Goal: Check status: Check status

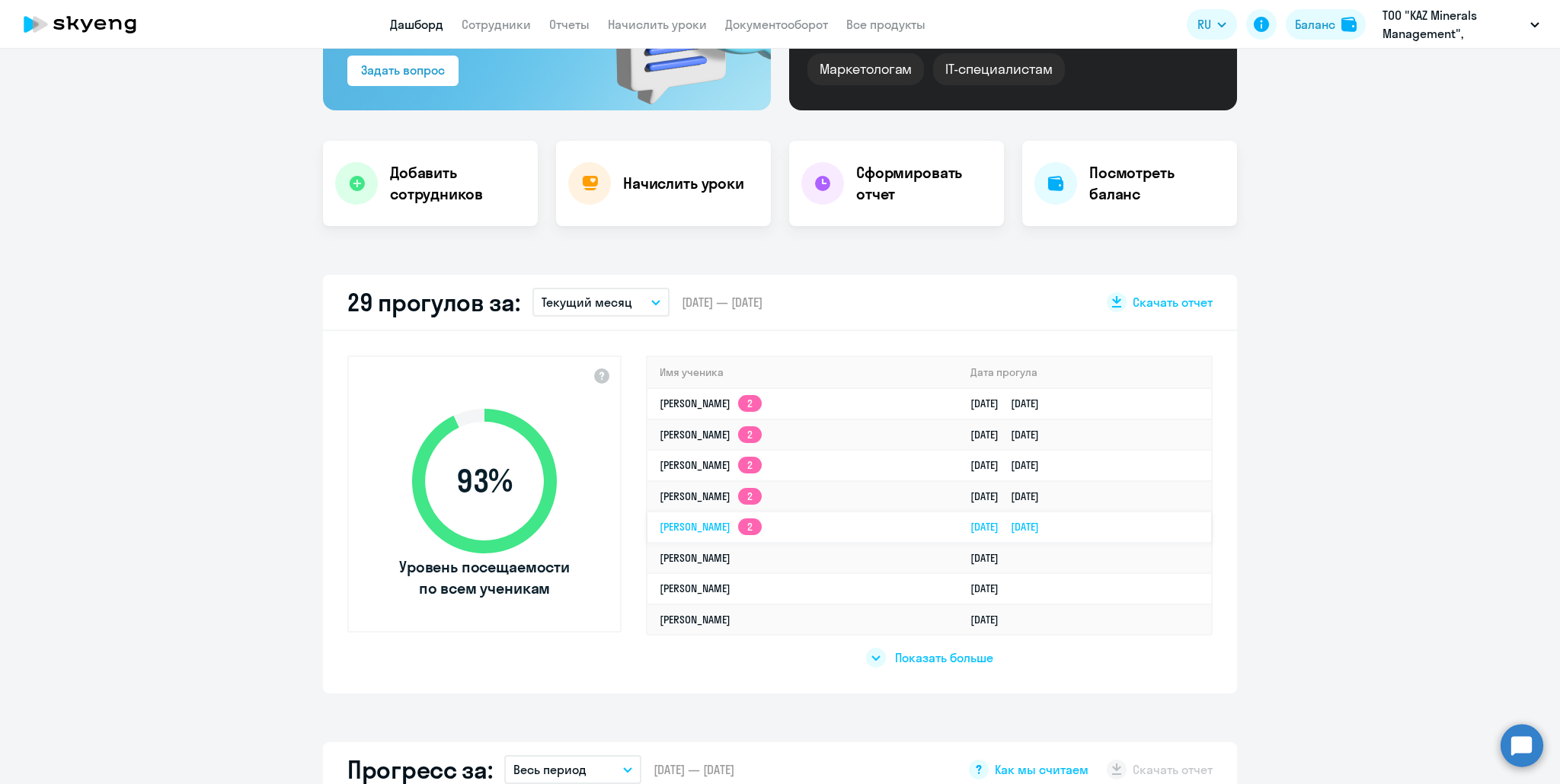
scroll to position [229, 0]
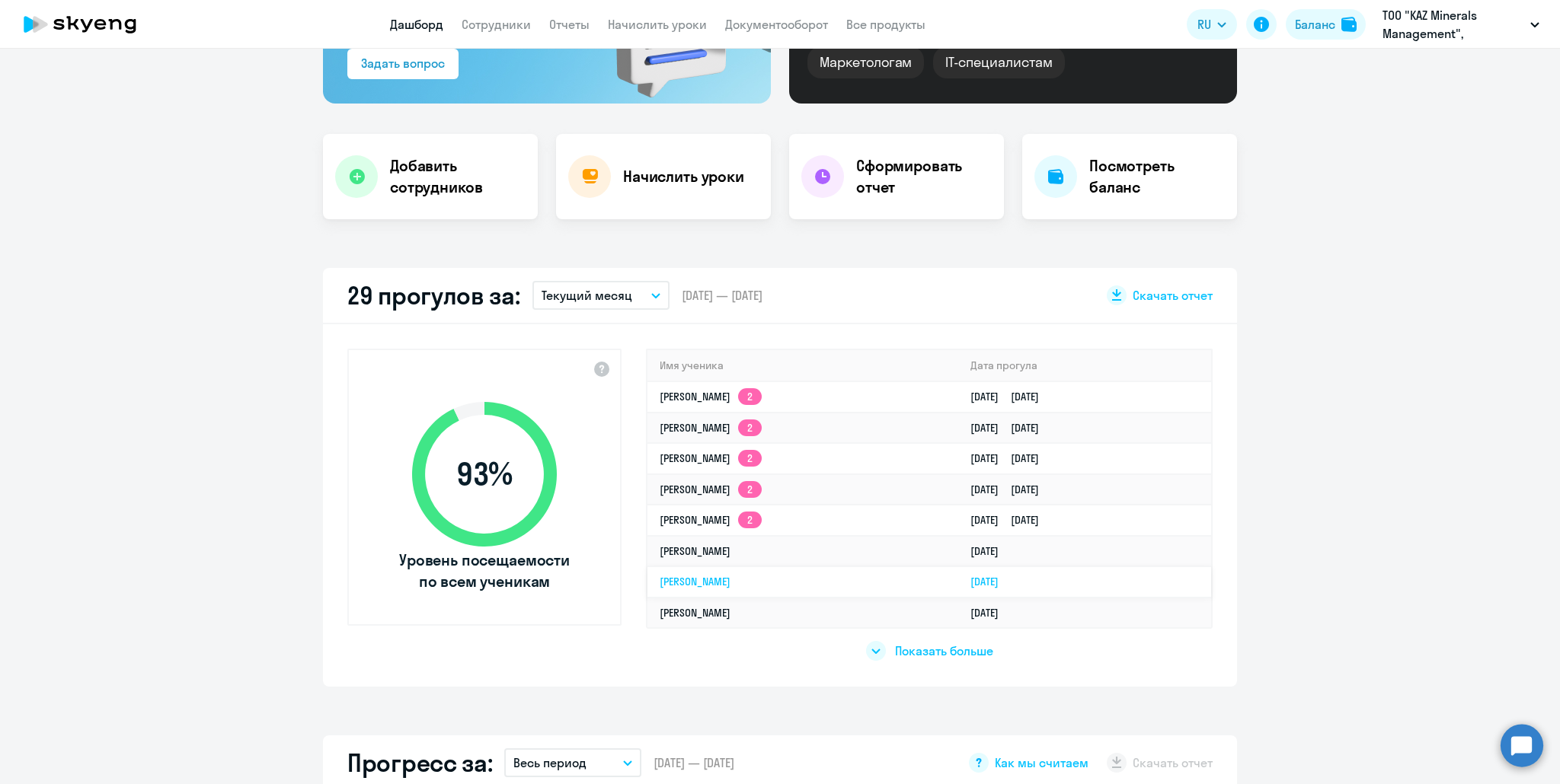
click at [692, 579] on link "[PERSON_NAME]" at bounding box center [695, 582] width 71 height 14
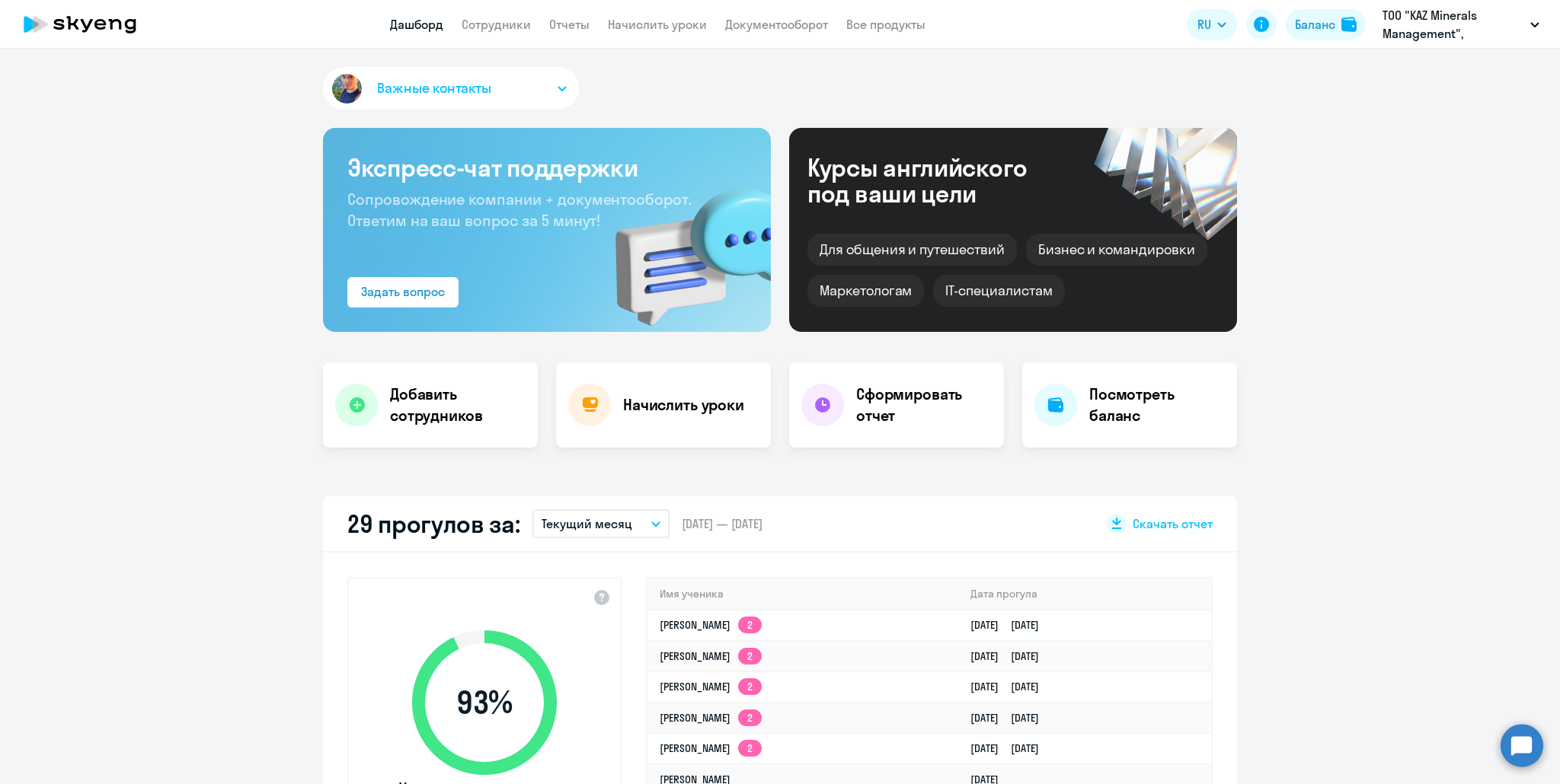
select select "english"
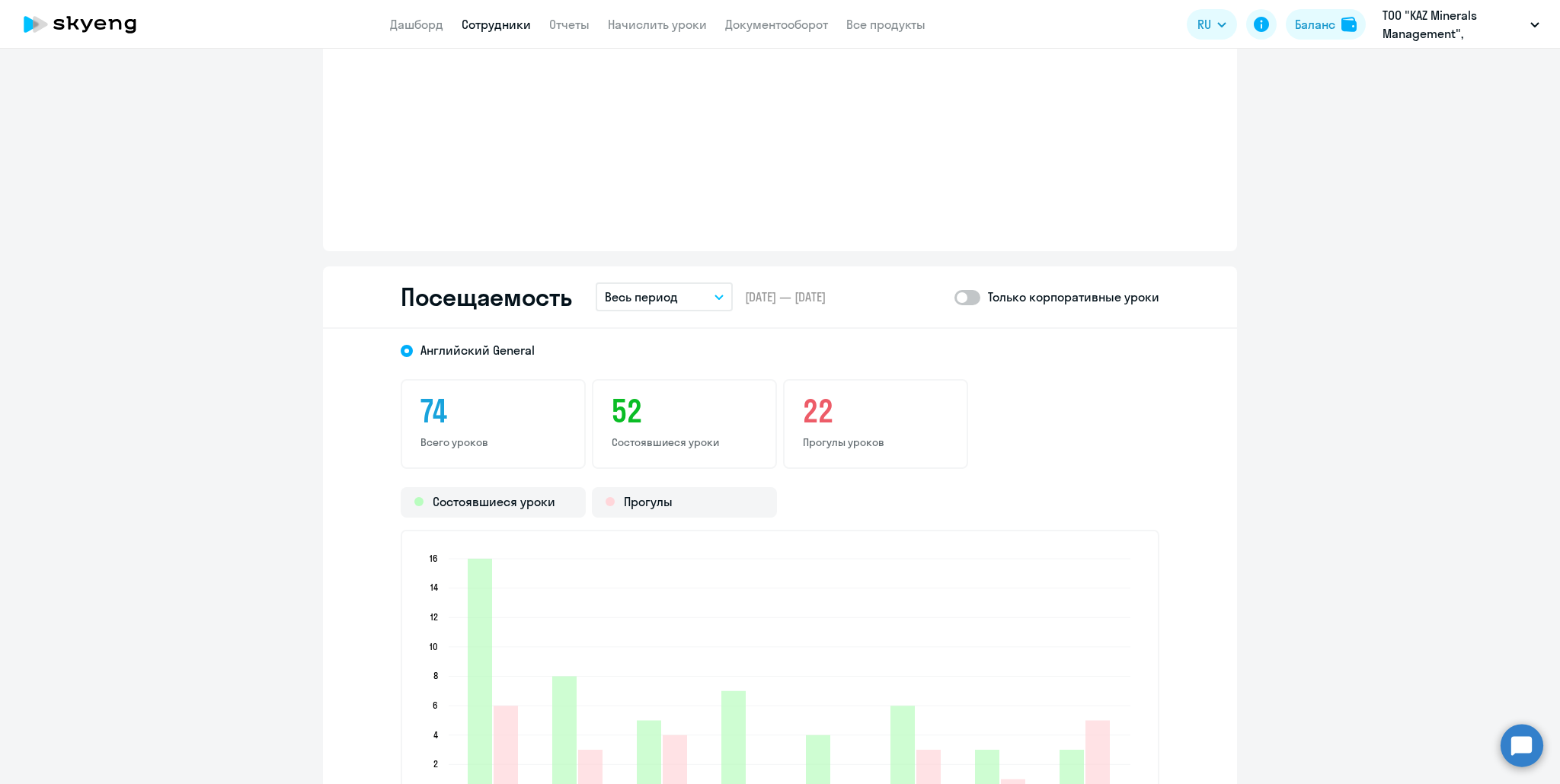
scroll to position [1828, 0]
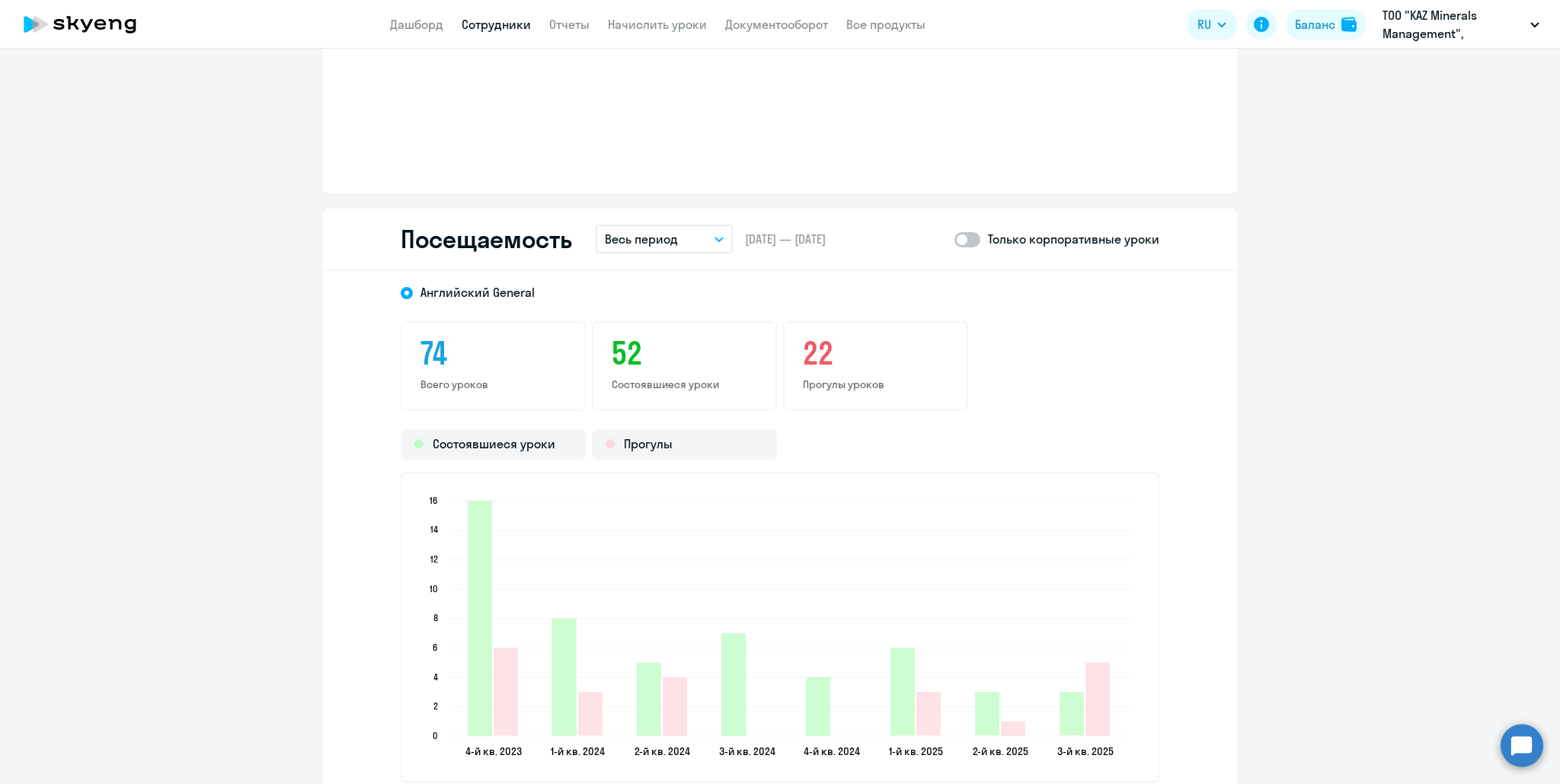
click at [663, 230] on p "Весь период" at bounding box center [641, 238] width 73 height 19
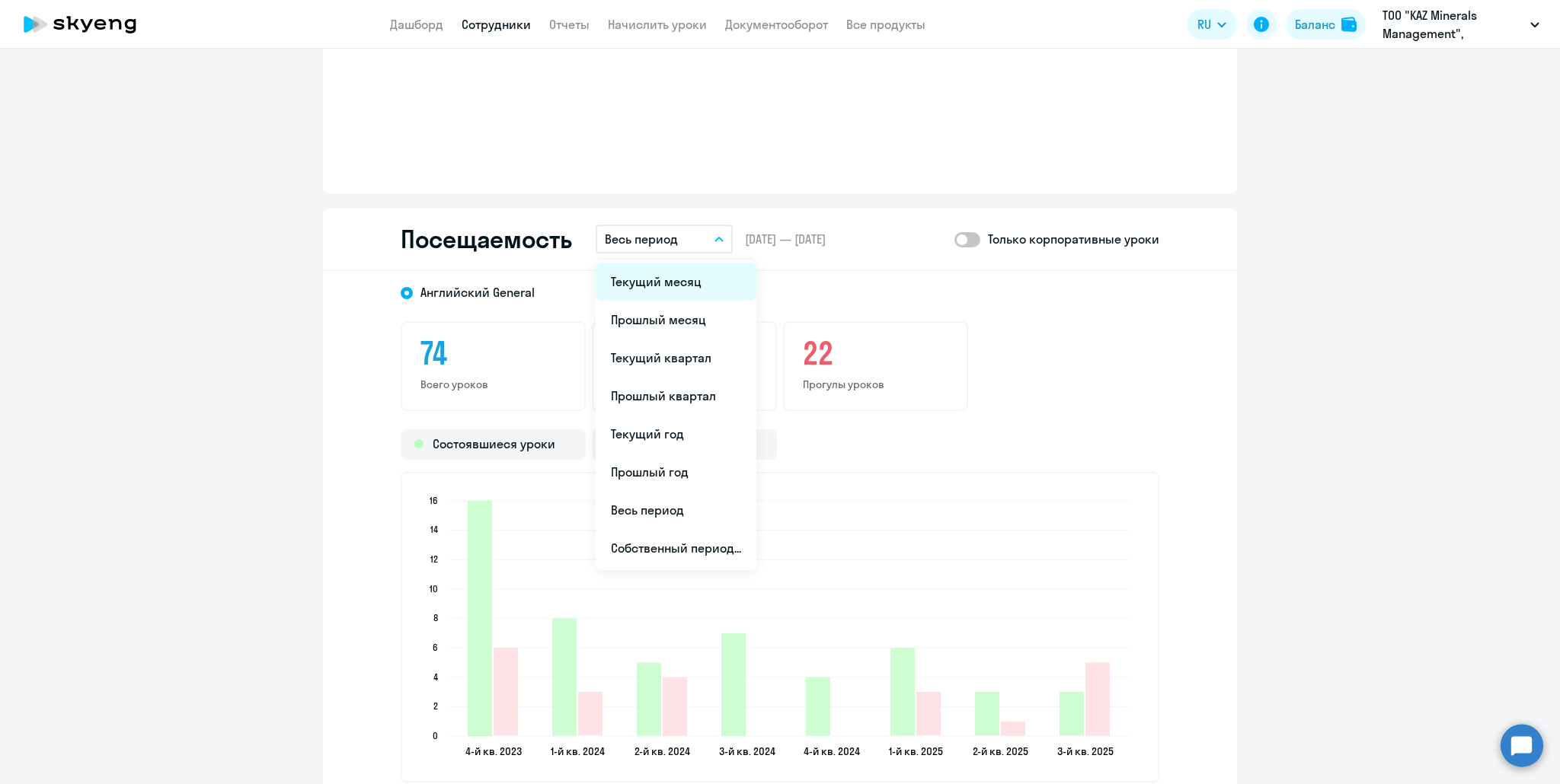
click at [662, 273] on li "Текущий месяц" at bounding box center [676, 282] width 161 height 38
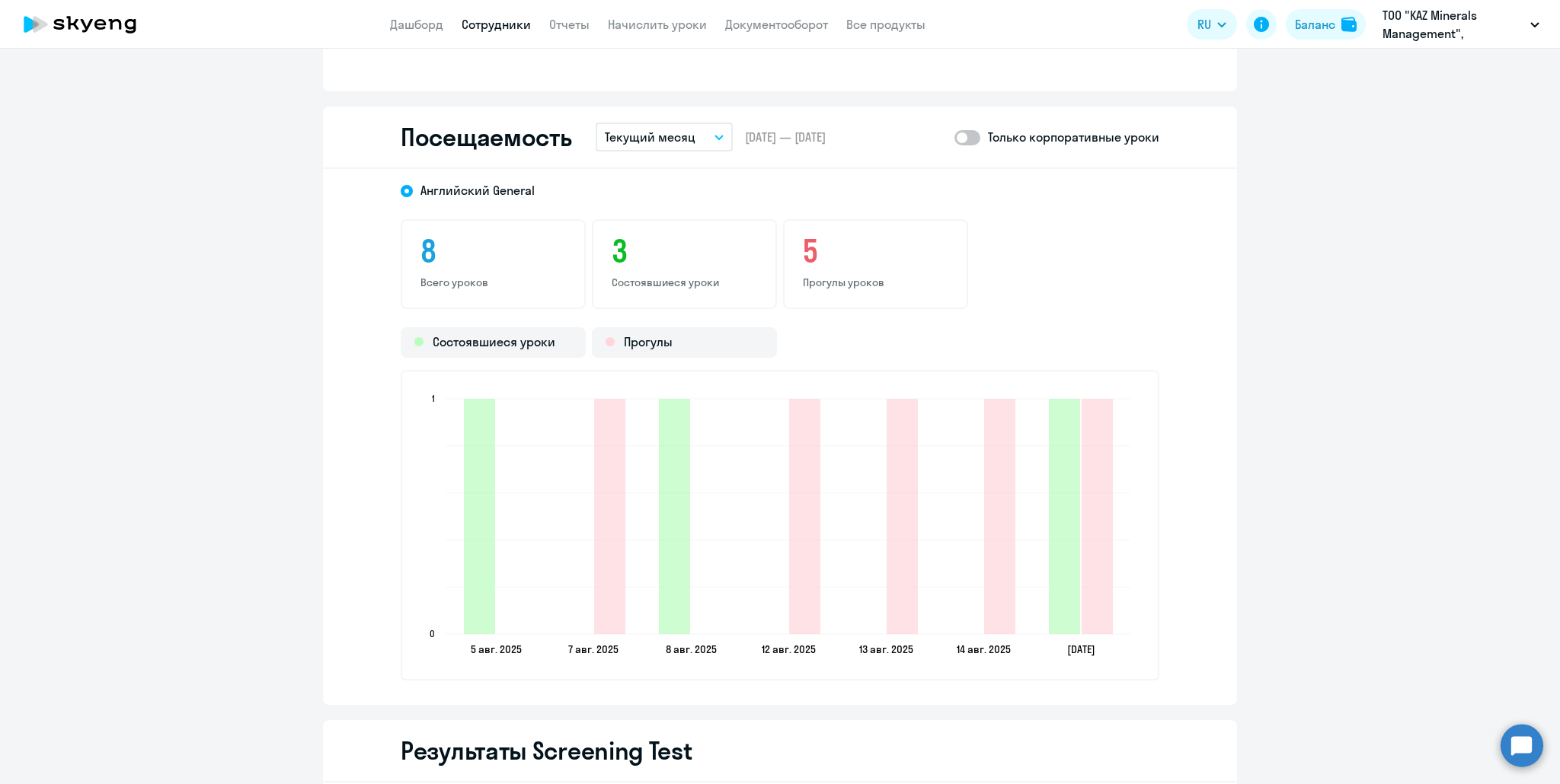
scroll to position [1903, 0]
